Goal: Information Seeking & Learning: Learn about a topic

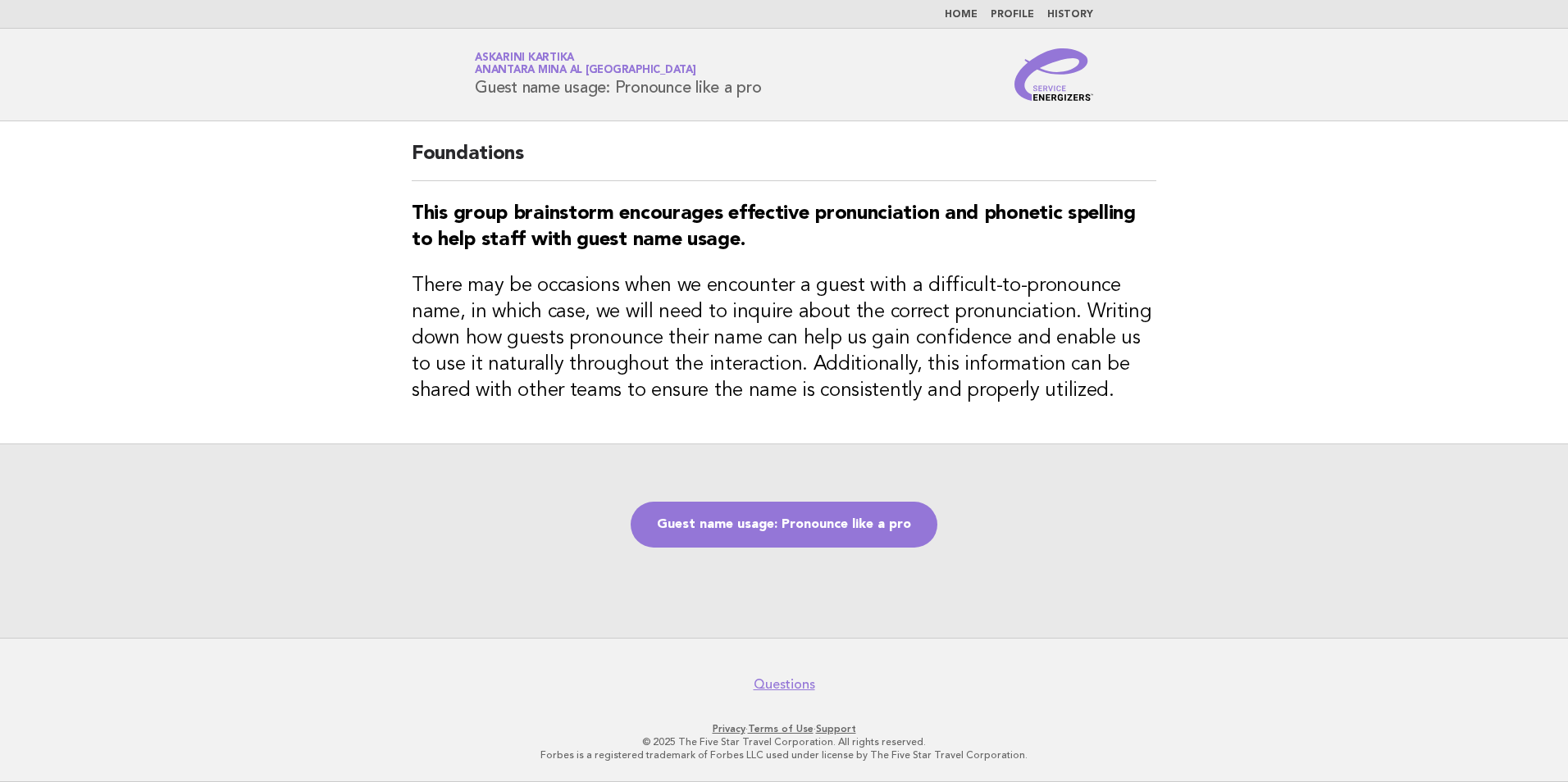
click at [978, 10] on link "Home" at bounding box center [961, 15] width 33 height 10
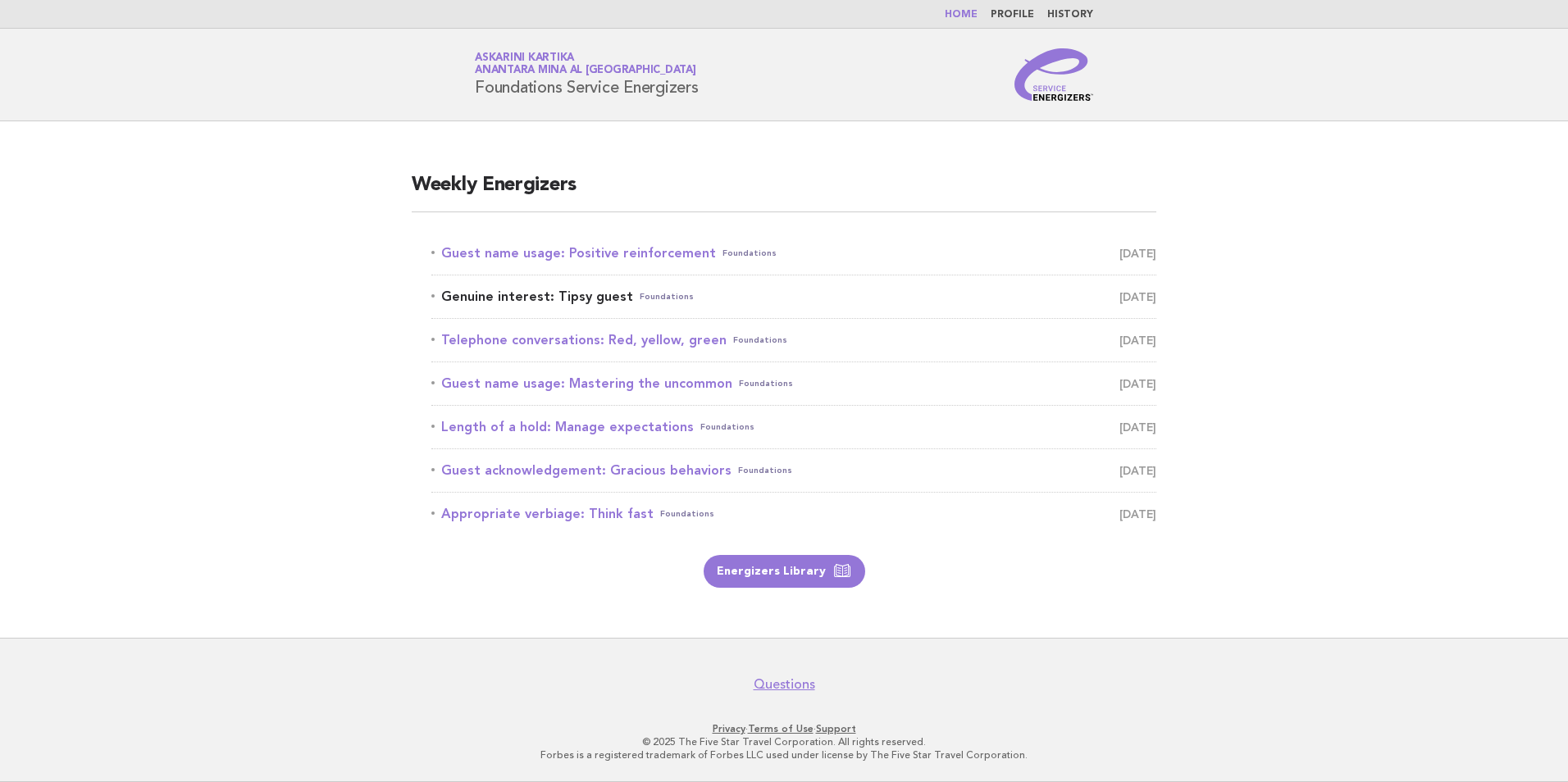
click at [593, 297] on link "Genuine interest: Tipsy guest Foundations [DATE]" at bounding box center [793, 297] width 725 height 23
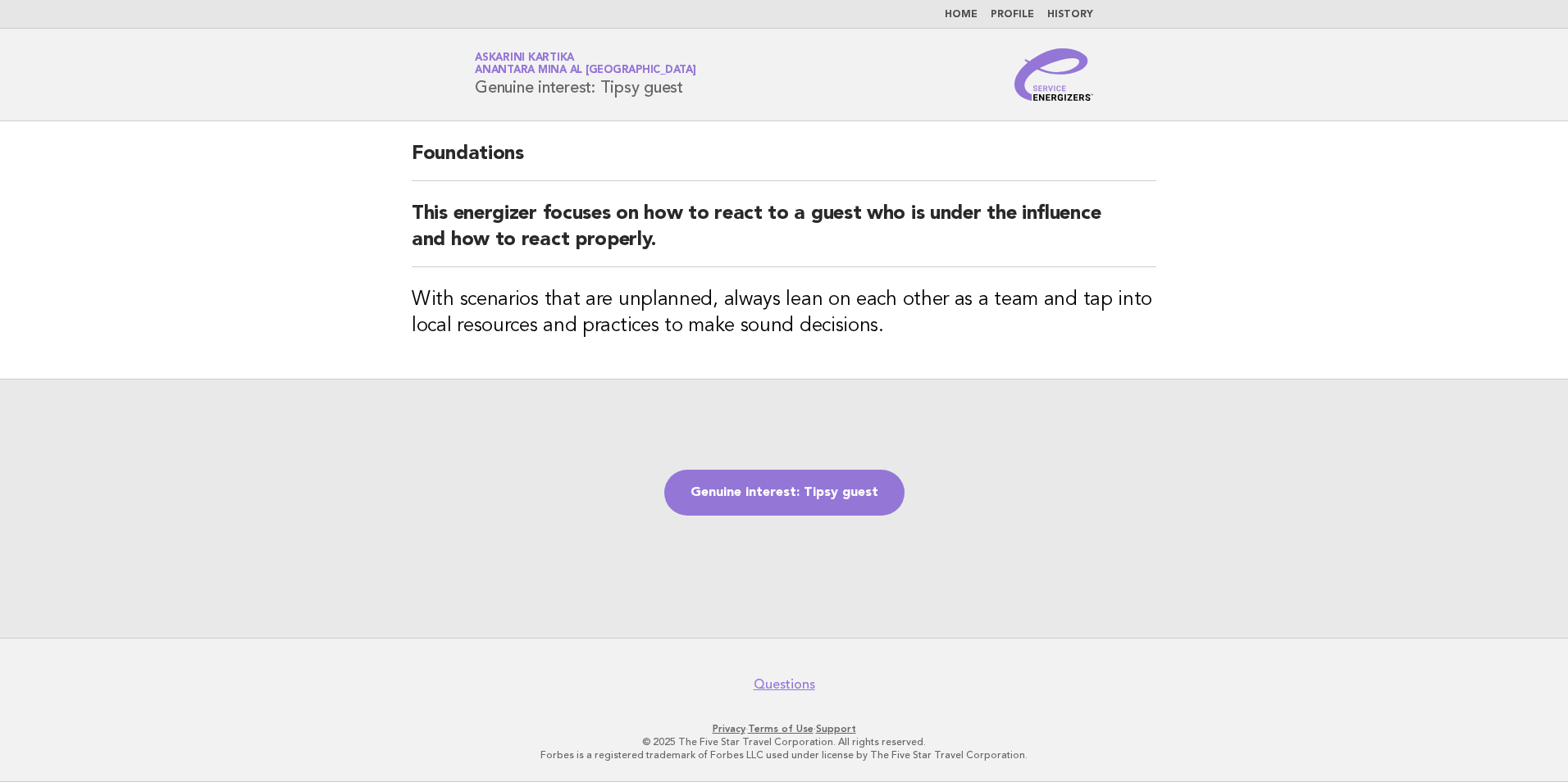
drag, startPoint x: 689, startPoint y: 93, endPoint x: 470, endPoint y: 90, distance: 219.0
click at [470, 90] on div "Service Energizers Askarini Kartika Anantara Mina al Arab Ras Al Khaimah Resort…" at bounding box center [784, 74] width 664 height 52
copy h1 "Genuine interest: Tipsy guest"
